Goal: Information Seeking & Learning: Learn about a topic

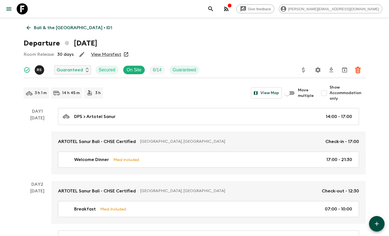
scroll to position [1125, 0]
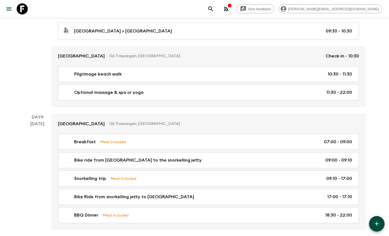
click at [25, 8] on icon at bounding box center [22, 8] width 11 height 11
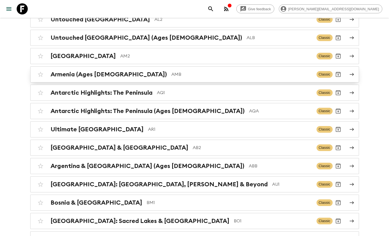
scroll to position [69, 0]
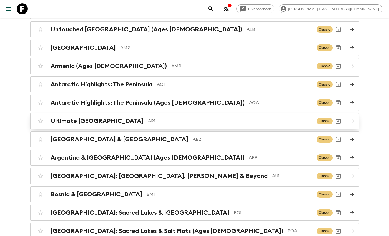
click at [89, 121] on h2 "Ultimate [GEOGRAPHIC_DATA]" at bounding box center [97, 121] width 93 height 7
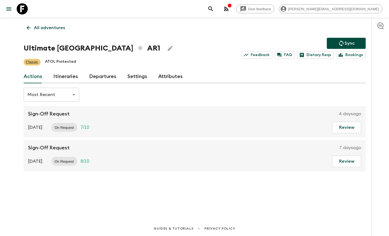
click at [59, 75] on link "Itineraries" at bounding box center [65, 76] width 25 height 13
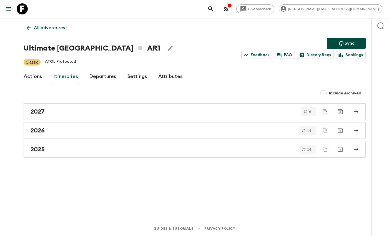
click at [98, 76] on link "Departures" at bounding box center [102, 76] width 27 height 13
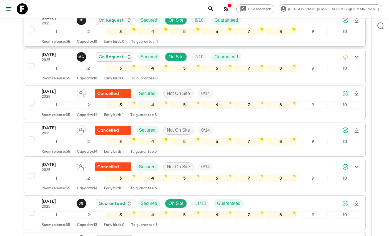
scroll to position [161, 0]
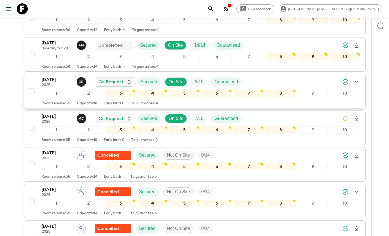
click at [62, 81] on p "[DATE]" at bounding box center [57, 79] width 31 height 7
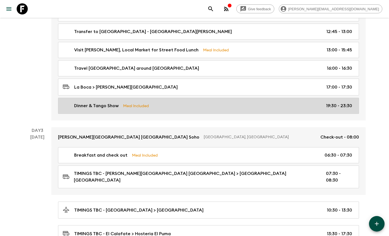
scroll to position [265, 0]
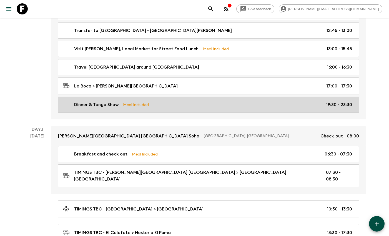
click at [165, 104] on div "Dinner & Tango Show Meal Included 19:30 - 23:30" at bounding box center [208, 104] width 290 height 7
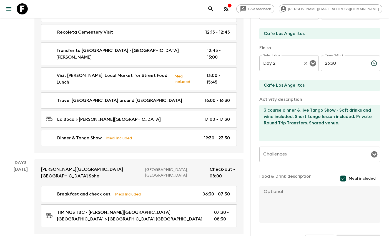
scroll to position [118, 0]
click at [20, 9] on icon at bounding box center [22, 8] width 11 height 11
